Goal: Communication & Community: Answer question/provide support

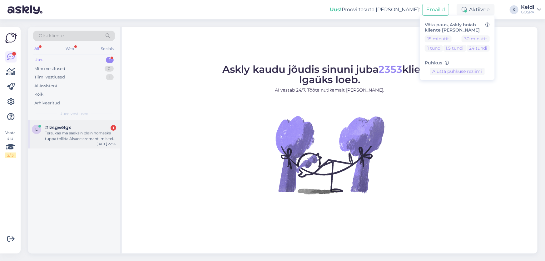
click at [81, 135] on div "Tere, kas ma saaksin plain homseks tuppa tellida Alsace cremant, mis teie resto…" at bounding box center [80, 135] width 71 height 11
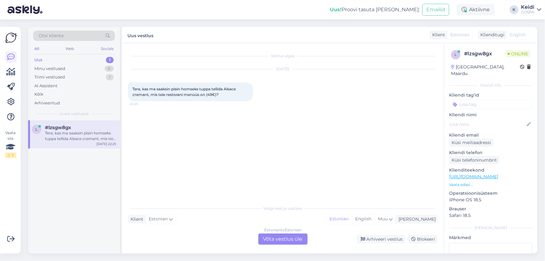
click at [280, 240] on div "Estonian to Estonian Võta vestlus üle" at bounding box center [282, 238] width 49 height 11
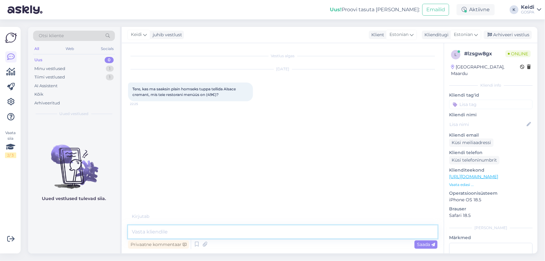
click at [198, 232] on textarea at bounding box center [282, 231] width 309 height 13
type textarea "Tere! [PERSON_NAME] nimele on broneering palun?"
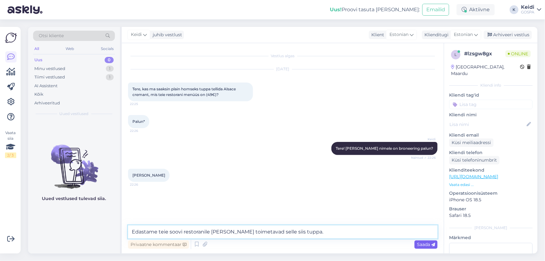
type textarea "Edastame teie soovi restoranile [PERSON_NAME] toimetavad selle siis tuppa."
click at [429, 245] on span "Saada" at bounding box center [426, 244] width 18 height 6
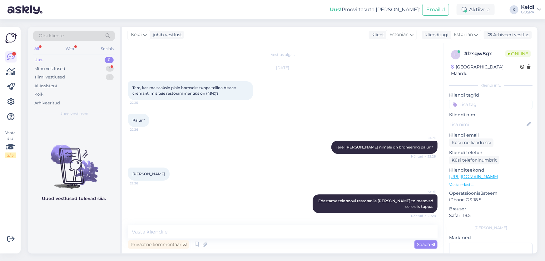
scroll to position [28, 0]
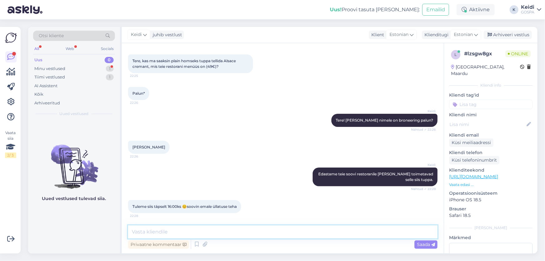
click at [177, 232] on textarea at bounding box center [282, 231] width 309 height 13
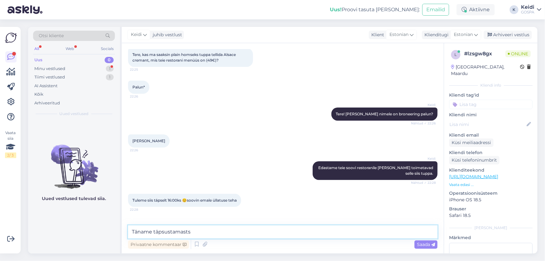
scroll to position [55, 0]
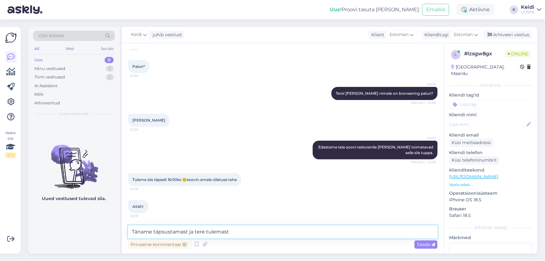
type textarea "Täname täpsustamast ja tere tulemast!"
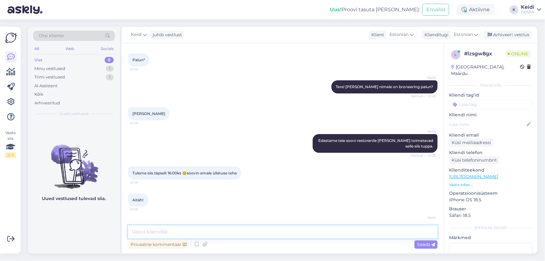
scroll to position [25, 0]
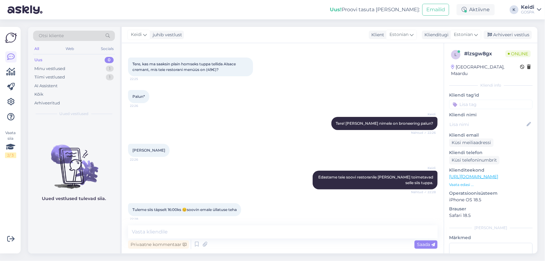
click at [218, 68] on span "Tere, kas ma saaksin plain homseks tuppa tellida Alsace cremant, mis teie resto…" at bounding box center [184, 66] width 104 height 10
click at [192, 233] on textarea at bounding box center [282, 231] width 309 height 13
type textarea "Tere tulemast!"
click at [423, 245] on span "Saada" at bounding box center [426, 244] width 18 height 6
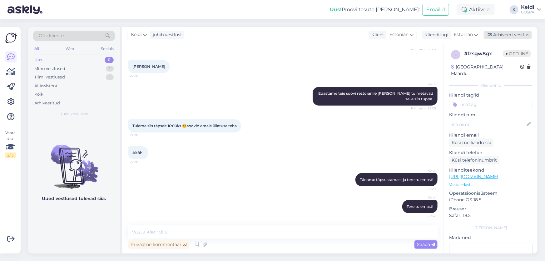
click at [509, 36] on div "Arhiveeri vestlus" at bounding box center [507, 35] width 48 height 8
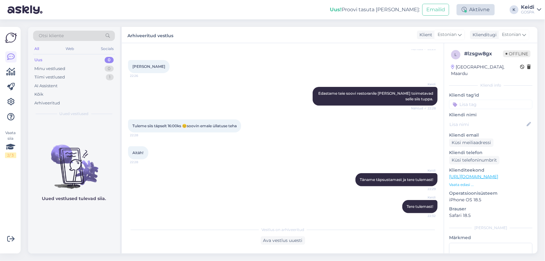
click at [469, 8] on div "Aktiivne" at bounding box center [475, 9] width 38 height 11
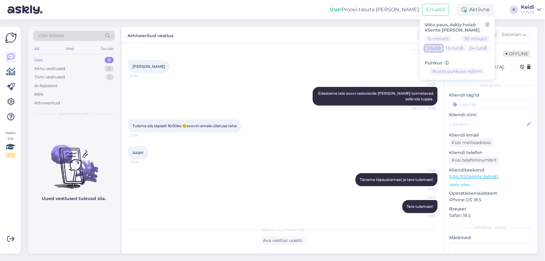
click at [433, 49] on button "1 tund" at bounding box center [433, 48] width 18 height 7
click at [458, 89] on button "Lõpeta paus" at bounding box center [457, 90] width 32 height 7
